Goal: Find specific page/section: Find specific page/section

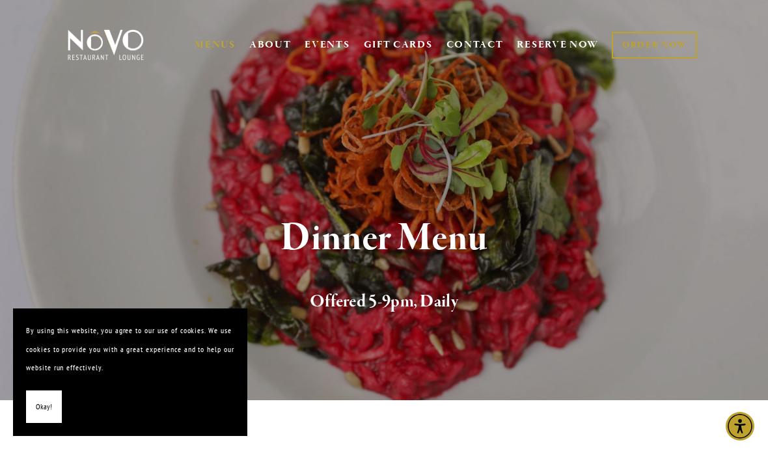
click at [55, 416] on button "Okay!" at bounding box center [44, 406] width 36 height 33
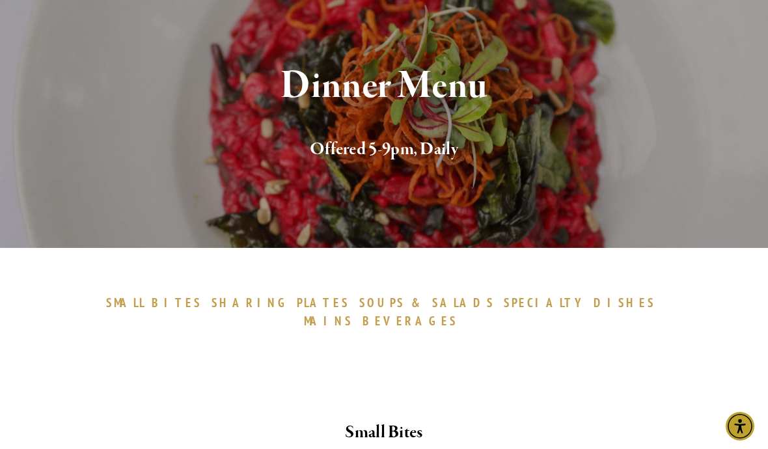
scroll to position [81, 0]
